Goal: Entertainment & Leisure: Consume media (video, audio)

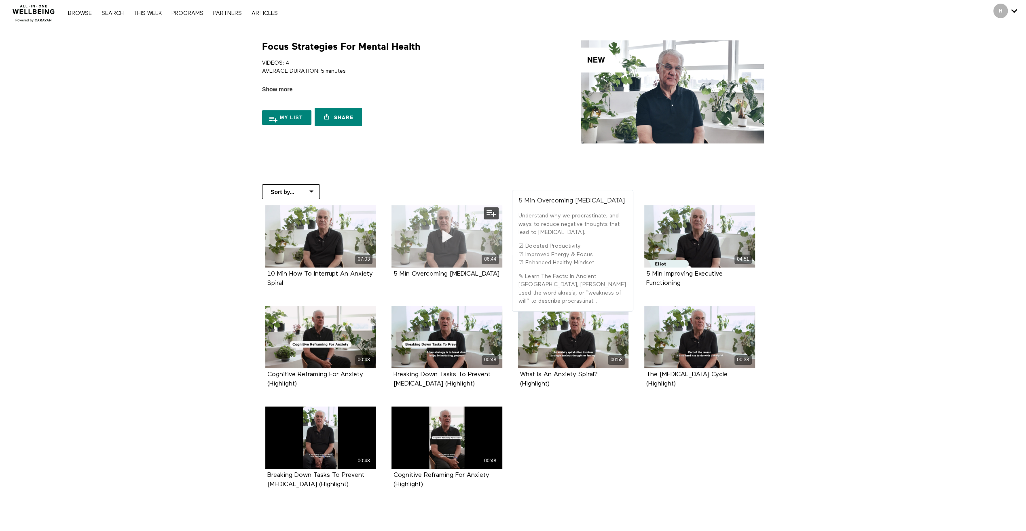
click at [463, 232] on div "06:44" at bounding box center [446, 236] width 111 height 62
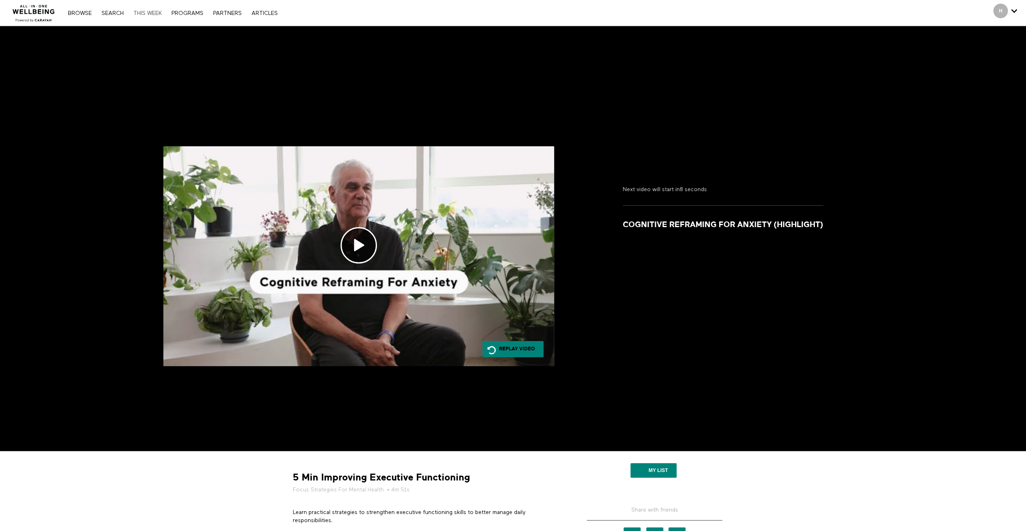
click at [148, 13] on link "THIS WEEK" at bounding box center [147, 14] width 36 height 6
